Goal: Find specific page/section: Find specific page/section

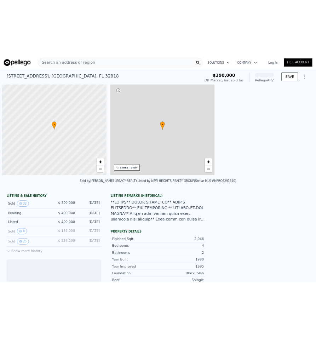
scroll to position [0, 3]
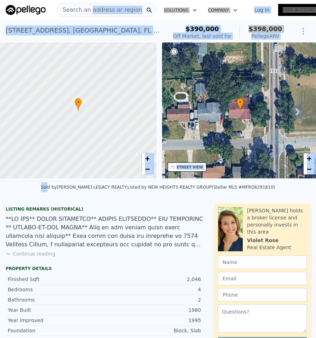
drag, startPoint x: 27, startPoint y: 36, endPoint x: 52, endPoint y: 22, distance: 28.5
click at [27, 36] on div "[STREET_ADDRESS] Sold [DATE] for $390k (~ARV $398k )" at bounding box center [85, 33] width 159 height 20
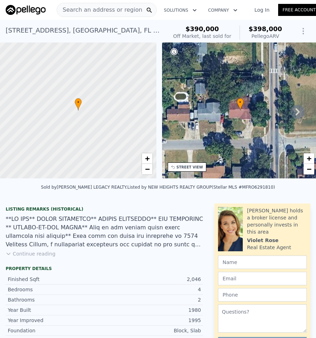
click at [86, 11] on span "Search an address or region" at bounding box center [99, 10] width 85 height 8
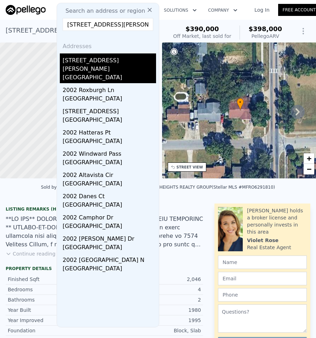
type input "[STREET_ADDRESS][PERSON_NAME]"
click at [83, 60] on div "[STREET_ADDRESS][PERSON_NAME]" at bounding box center [109, 63] width 93 height 20
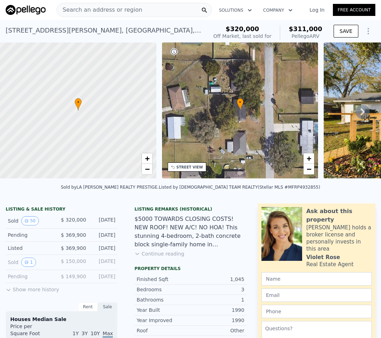
click at [357, 115] on icon at bounding box center [363, 112] width 14 height 14
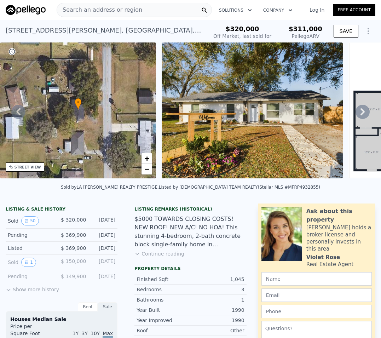
click at [361, 115] on icon at bounding box center [363, 111] width 4 height 7
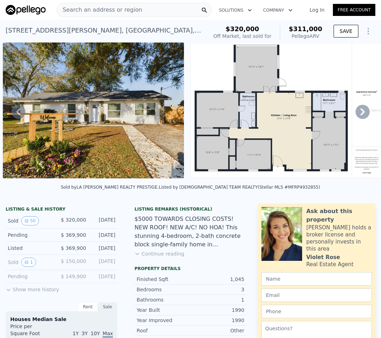
click at [361, 115] on icon at bounding box center [363, 111] width 4 height 7
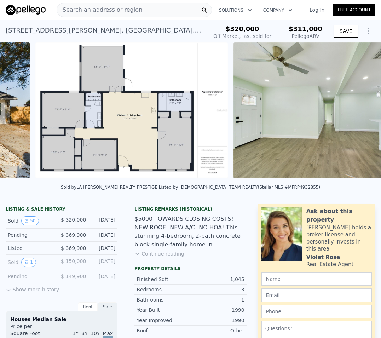
scroll to position [0, 511]
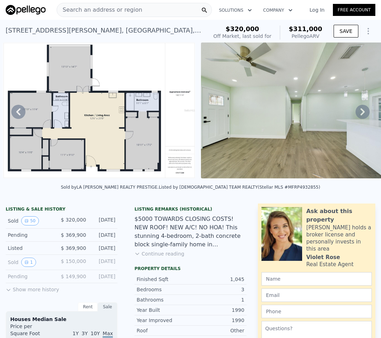
click at [361, 115] on icon at bounding box center [363, 111] width 4 height 7
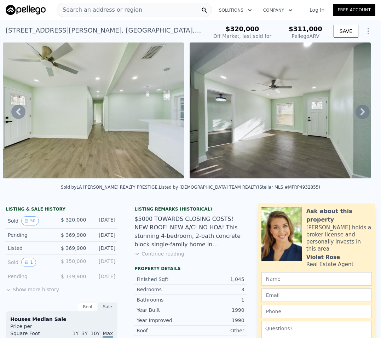
click at [361, 115] on icon at bounding box center [363, 111] width 4 height 7
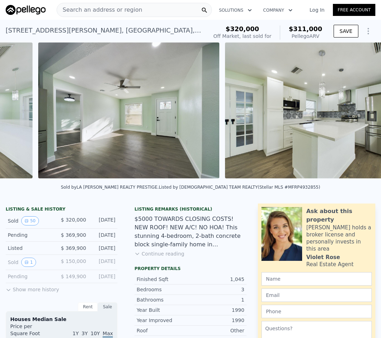
scroll to position [0, 896]
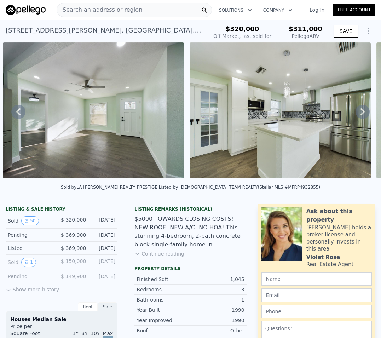
click at [357, 117] on div "• + − • + − STREET VIEW Loading... SATELLITE VIEW" at bounding box center [190, 111] width 381 height 138
click at [361, 115] on icon at bounding box center [363, 111] width 4 height 7
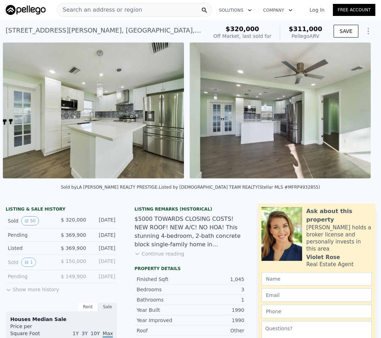
scroll to position [0, 1083]
click at [357, 117] on div "• + − • + − STREET VIEW Loading... SATELLITE VIEW" at bounding box center [190, 111] width 381 height 138
click at [358, 112] on icon at bounding box center [363, 112] width 14 height 14
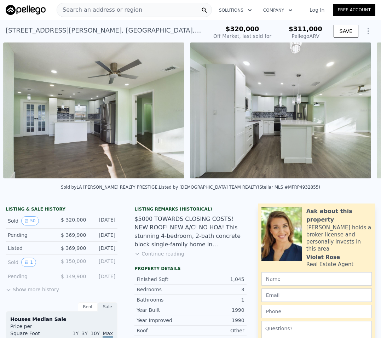
scroll to position [0, 1270]
click at [358, 112] on div "• + − • + − STREET VIEW Loading... SATELLITE VIEW" at bounding box center [190, 111] width 381 height 138
click at [358, 112] on icon at bounding box center [363, 112] width 14 height 14
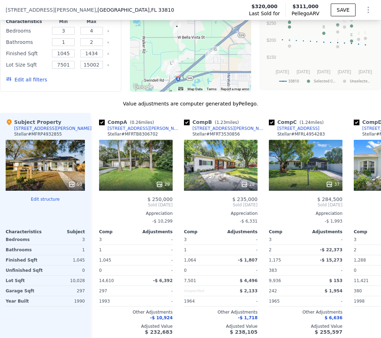
scroll to position [815, 0]
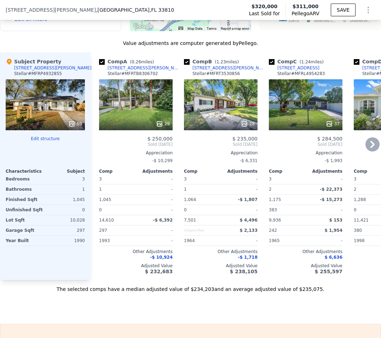
click at [369, 150] on icon at bounding box center [373, 144] width 14 height 14
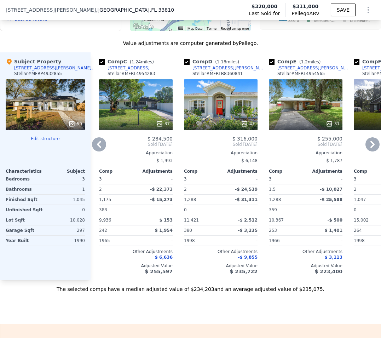
click at [369, 150] on icon at bounding box center [373, 144] width 14 height 14
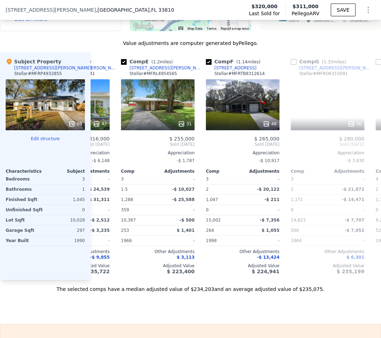
scroll to position [0, 340]
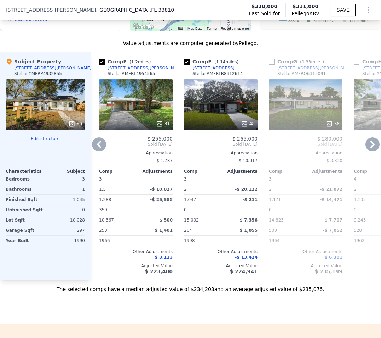
click at [369, 150] on icon at bounding box center [373, 144] width 14 height 14
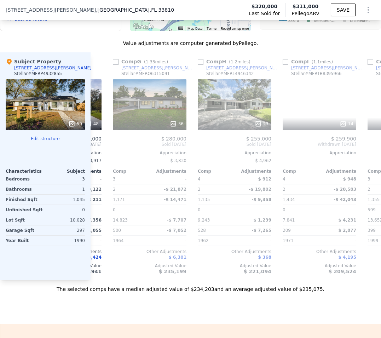
scroll to position [0, 510]
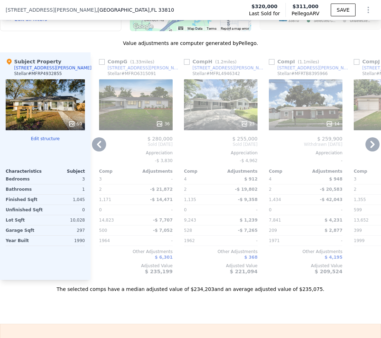
click at [369, 150] on icon at bounding box center [373, 144] width 14 height 14
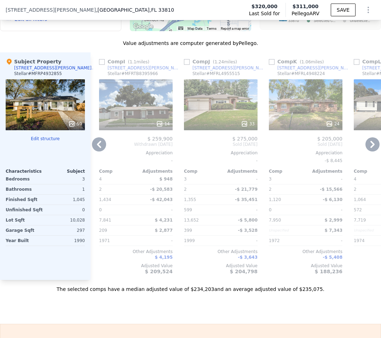
click at [369, 150] on icon at bounding box center [373, 144] width 14 height 14
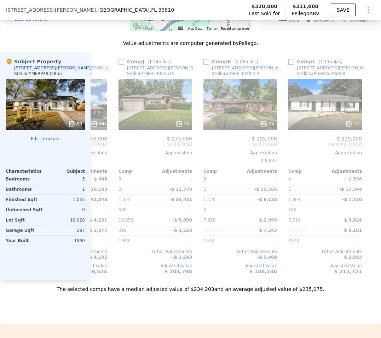
scroll to position [0, 751]
click at [96, 150] on icon at bounding box center [99, 144] width 14 height 14
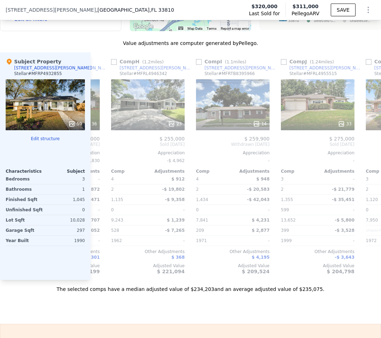
scroll to position [0, 581]
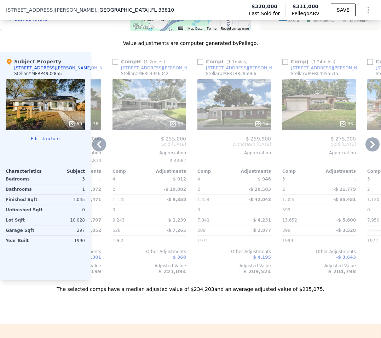
click at [96, 150] on icon at bounding box center [99, 144] width 14 height 14
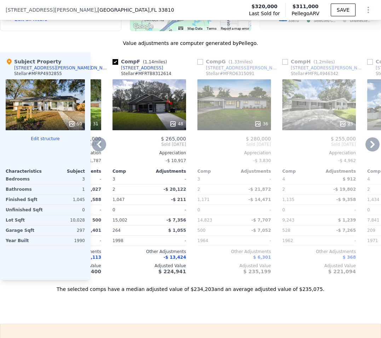
click at [96, 150] on icon at bounding box center [99, 144] width 14 height 14
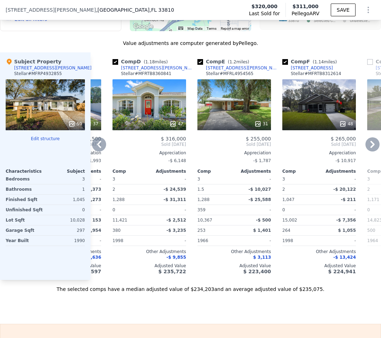
click at [98, 148] on icon at bounding box center [99, 144] width 4 height 7
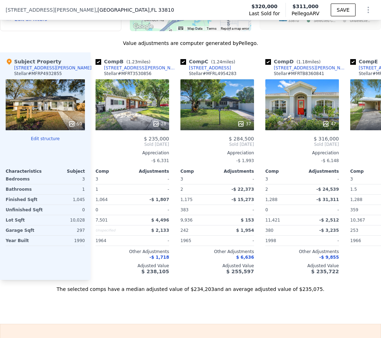
scroll to position [0, 72]
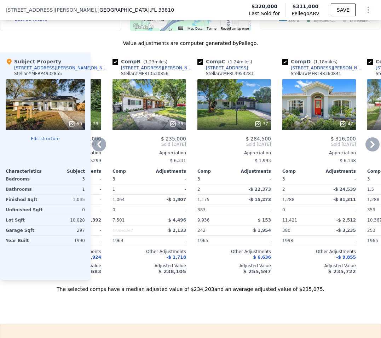
click at [98, 148] on icon at bounding box center [99, 144] width 4 height 7
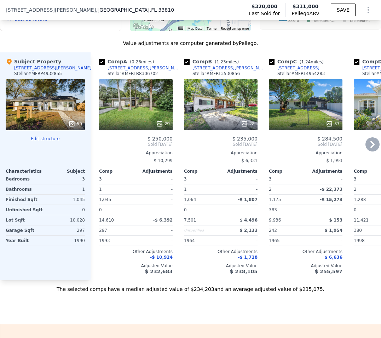
click at [302, 112] on div "37" at bounding box center [306, 104] width 74 height 51
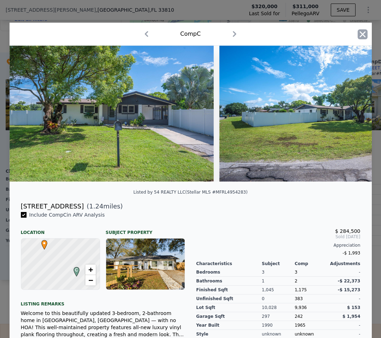
click at [360, 36] on icon "button" at bounding box center [363, 34] width 10 height 10
